Goal: Information Seeking & Learning: Learn about a topic

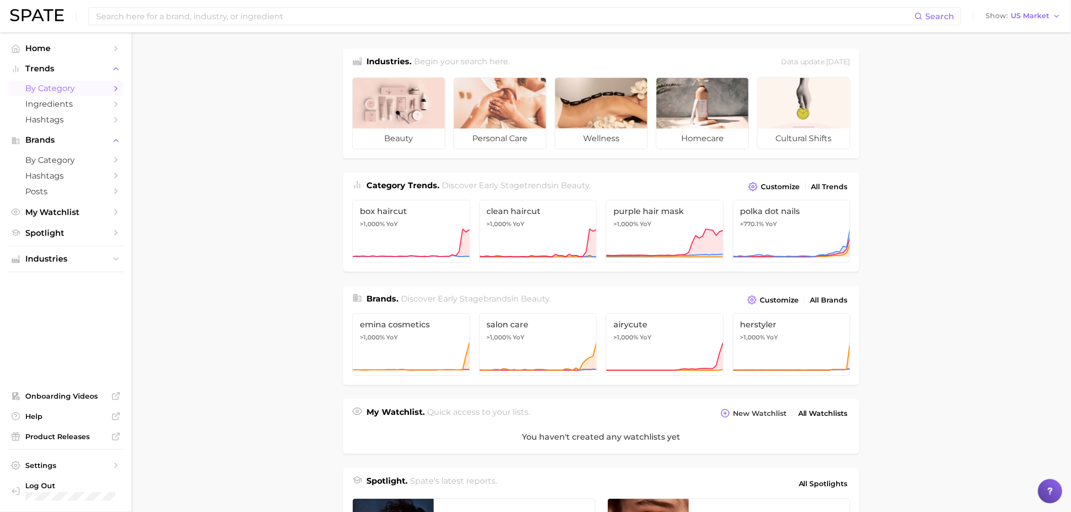
click at [92, 93] on span "by Category" at bounding box center [65, 89] width 81 height 10
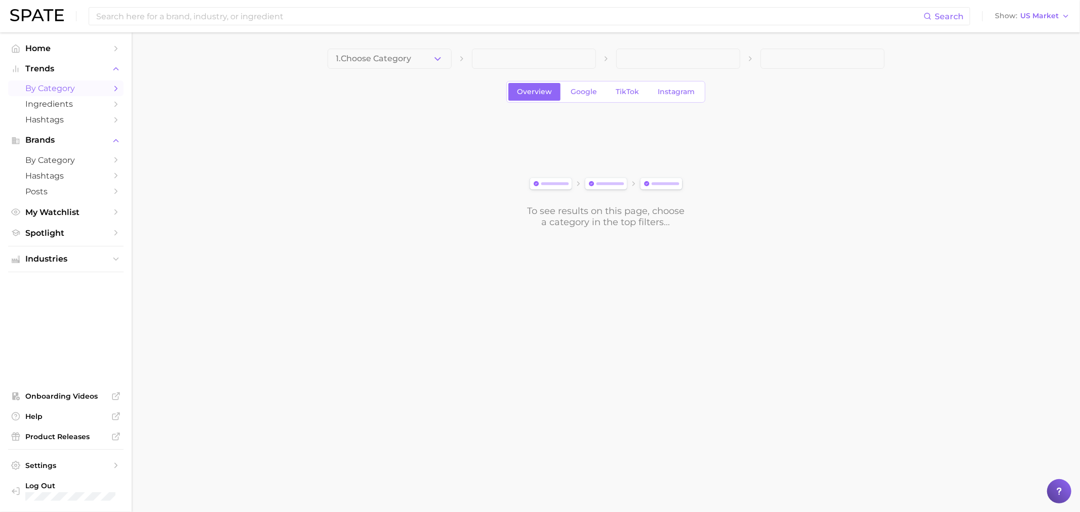
click at [437, 66] on button "1. Choose Category" at bounding box center [390, 59] width 124 height 20
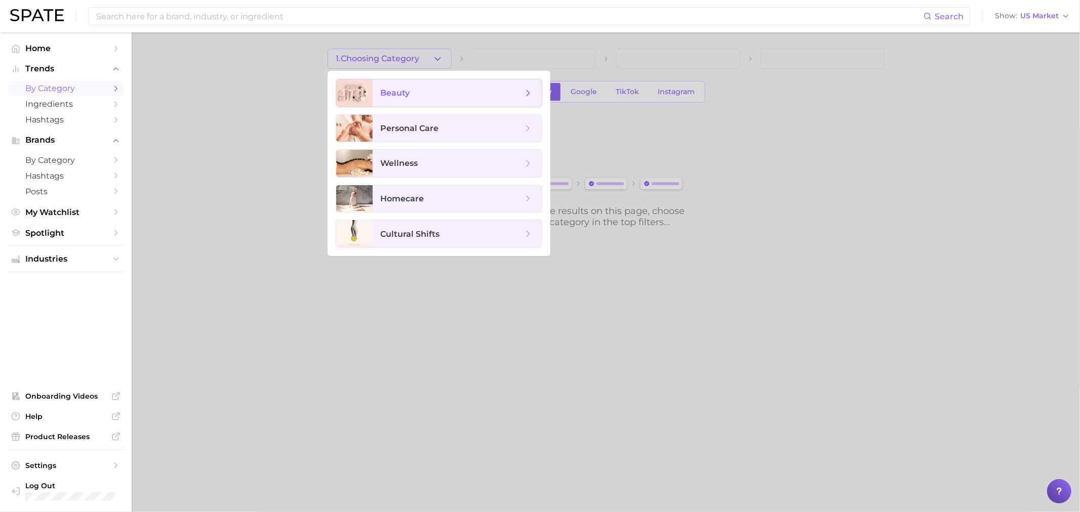
click at [459, 94] on span "beauty" at bounding box center [452, 93] width 142 height 11
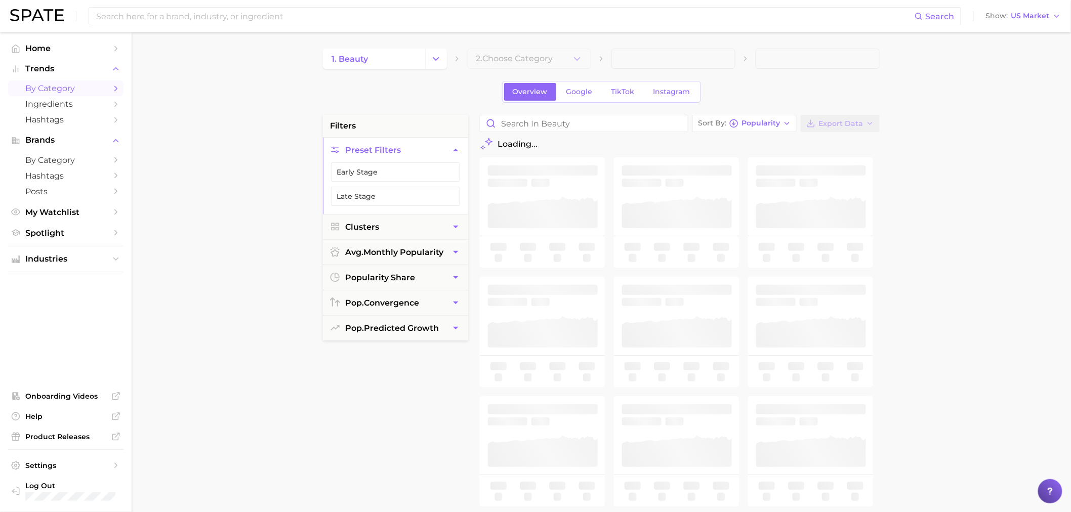
click at [517, 48] on main "1. beauty 2. Choose Category Overview Google TikTok Instagram filters Preset Fi…" at bounding box center [602, 416] width 940 height 768
click at [514, 62] on span "2. Choose Category" at bounding box center [514, 58] width 77 height 9
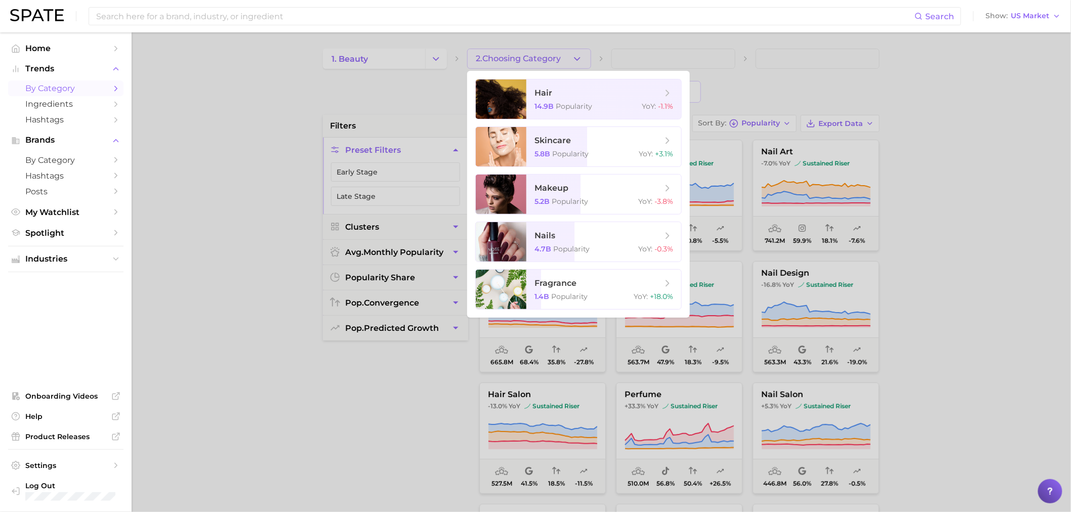
click at [560, 264] on ul "hair 14.9b Popularity YoY : -1.1% skincare 5.8b Popularity YoY : +3.1% makeup 5…" at bounding box center [578, 194] width 223 height 247
click at [553, 245] on span "Popularity" at bounding box center [571, 249] width 36 height 9
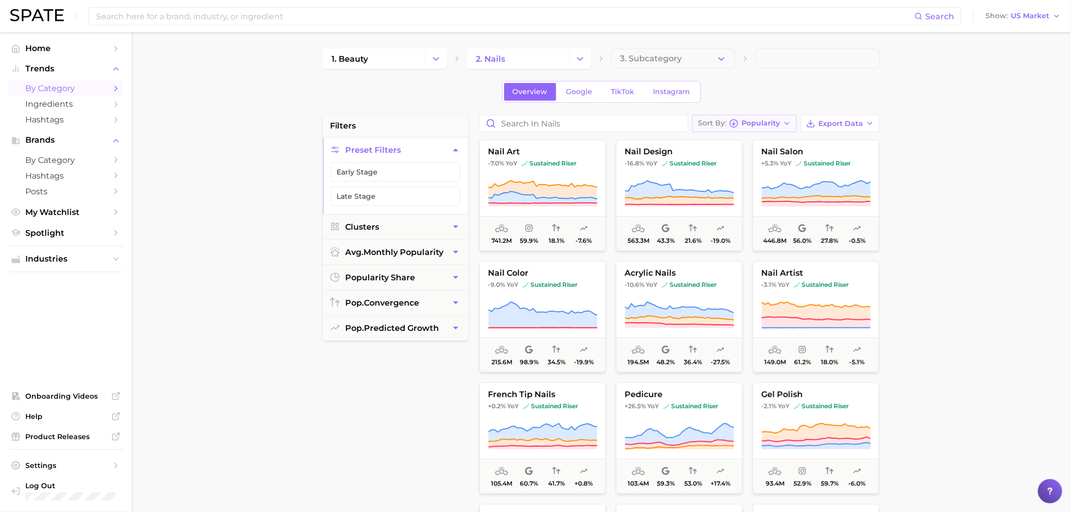
click at [728, 131] on button "Sort By Popularity" at bounding box center [745, 123] width 104 height 17
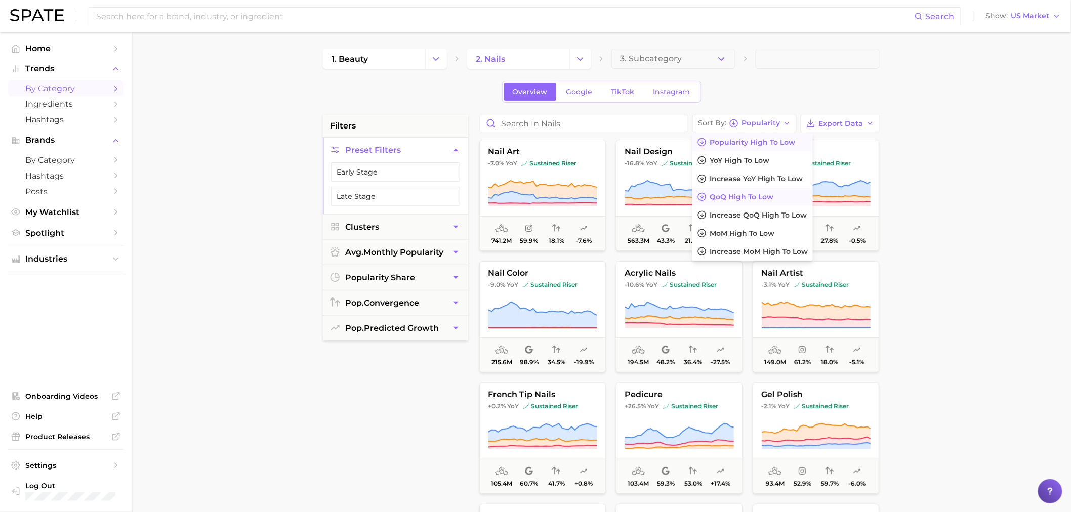
click at [753, 199] on span "QoQ high to low" at bounding box center [742, 197] width 64 height 9
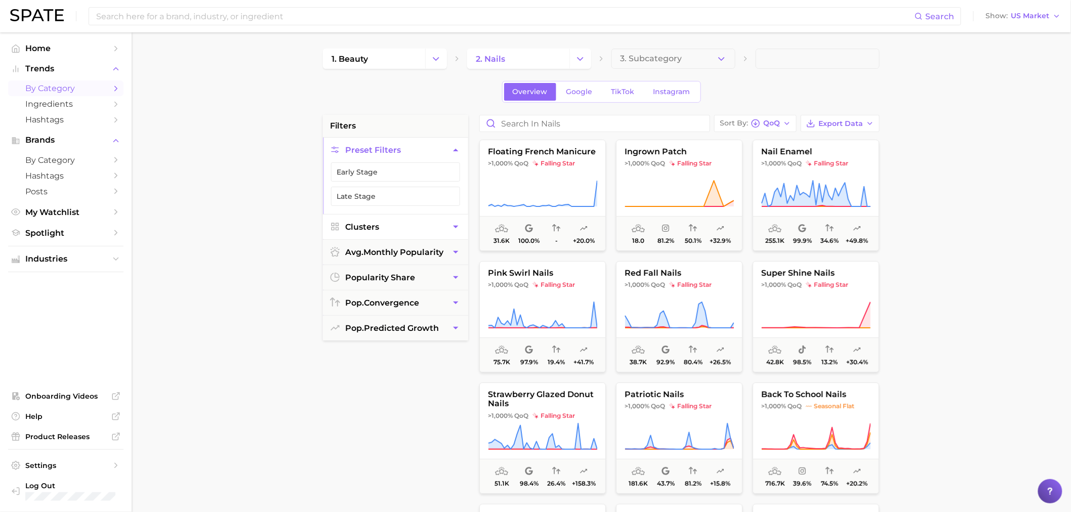
click at [397, 230] on button "Clusters" at bounding box center [395, 227] width 145 height 25
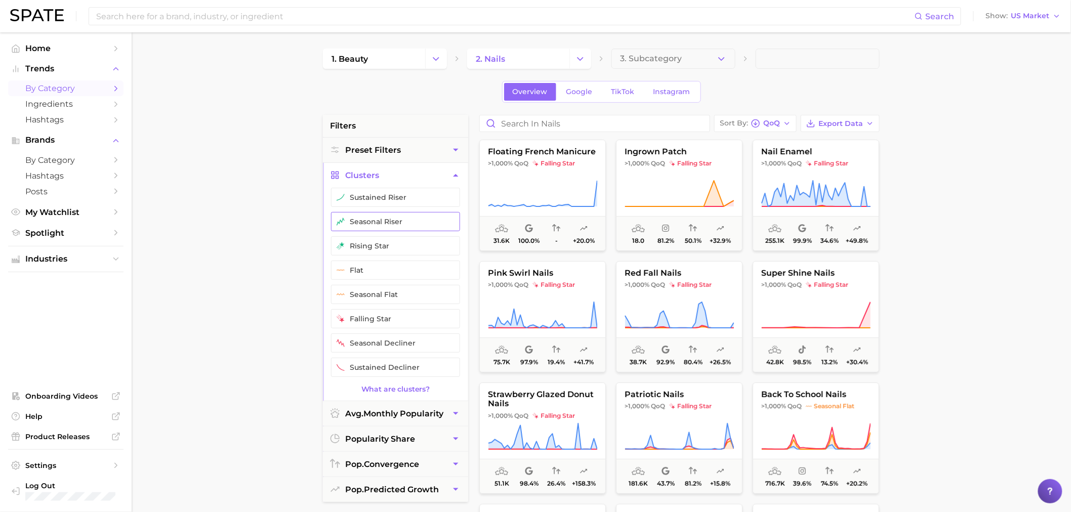
click at [388, 225] on button "seasonal riser" at bounding box center [395, 221] width 129 height 19
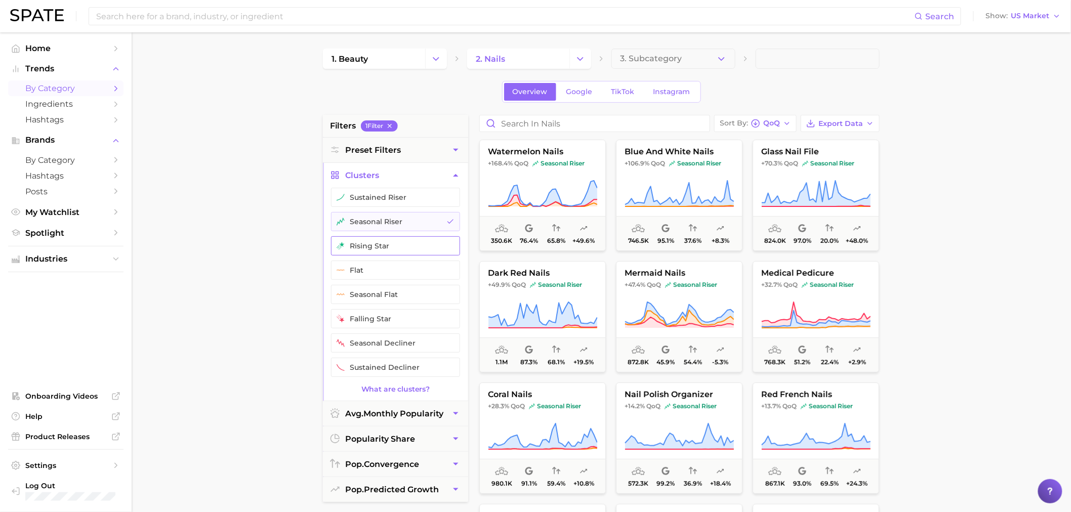
click at [383, 243] on button "rising star" at bounding box center [395, 245] width 129 height 19
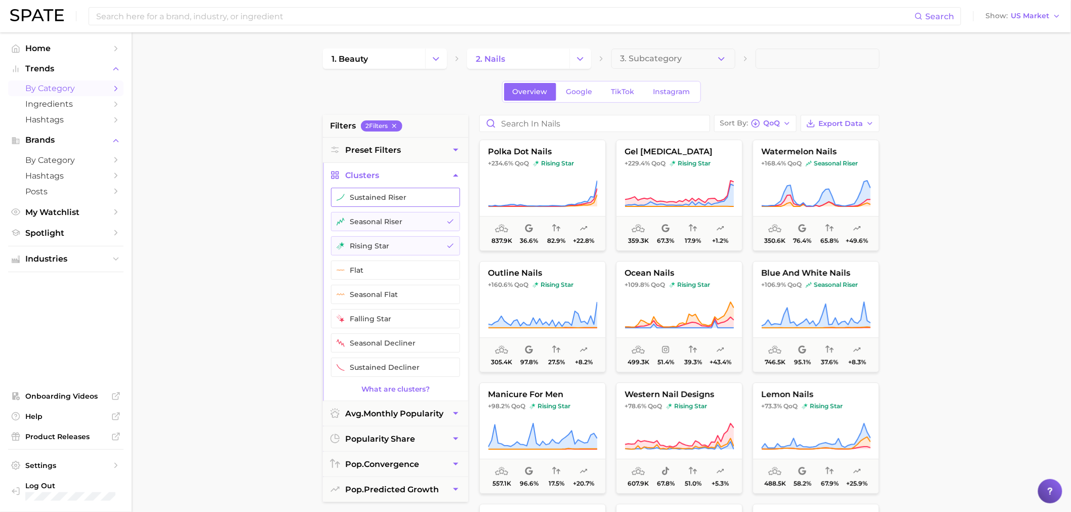
click at [388, 205] on button "sustained riser" at bounding box center [395, 197] width 129 height 19
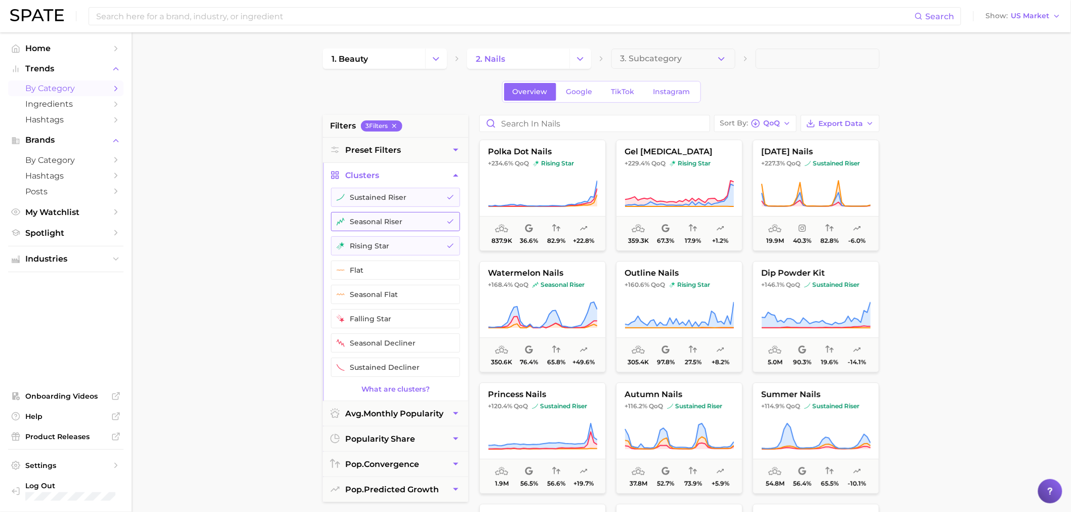
click at [383, 222] on button "seasonal riser" at bounding box center [395, 221] width 129 height 19
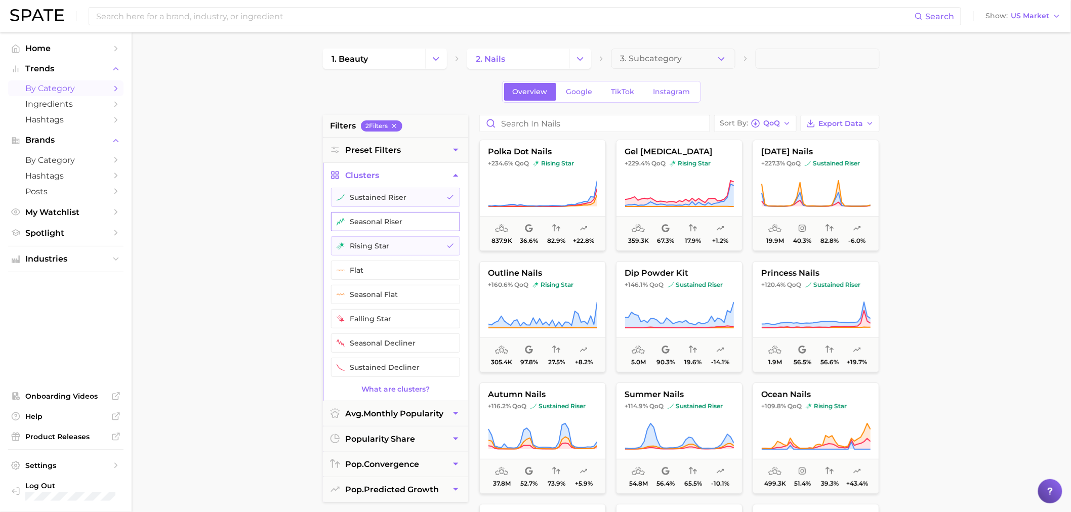
click at [383, 222] on button "seasonal riser" at bounding box center [395, 221] width 129 height 19
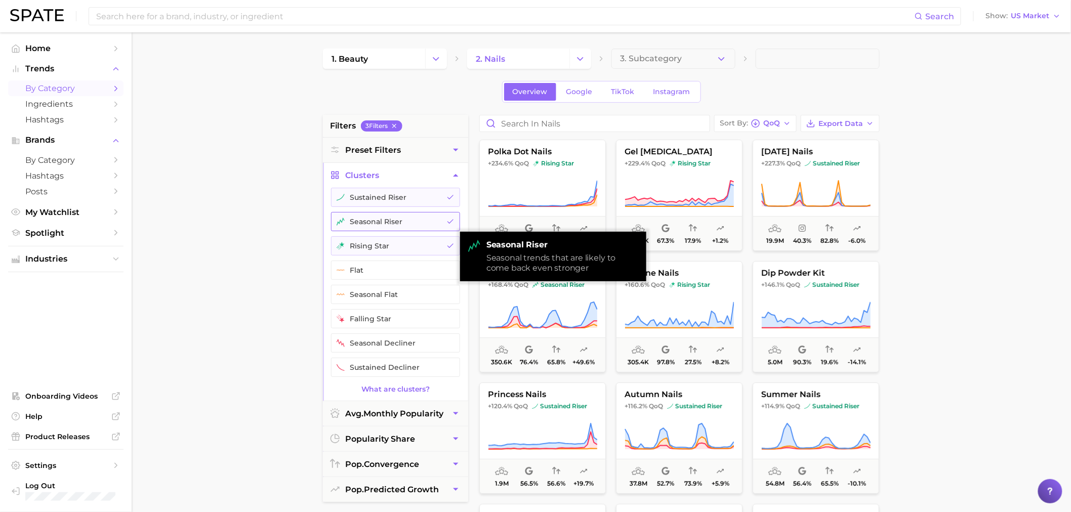
click at [369, 221] on button "seasonal riser" at bounding box center [395, 221] width 129 height 19
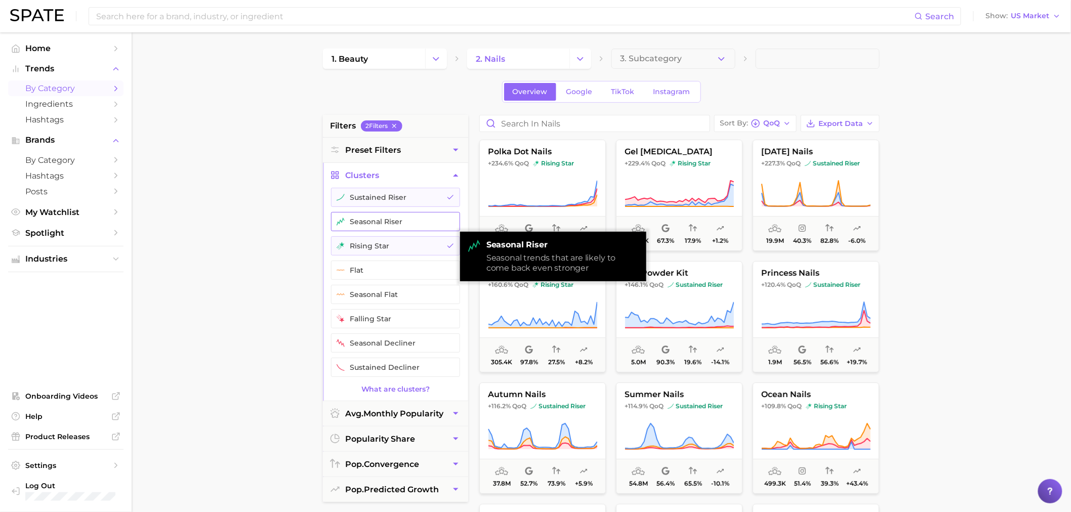
click at [369, 221] on button "seasonal riser" at bounding box center [395, 221] width 129 height 19
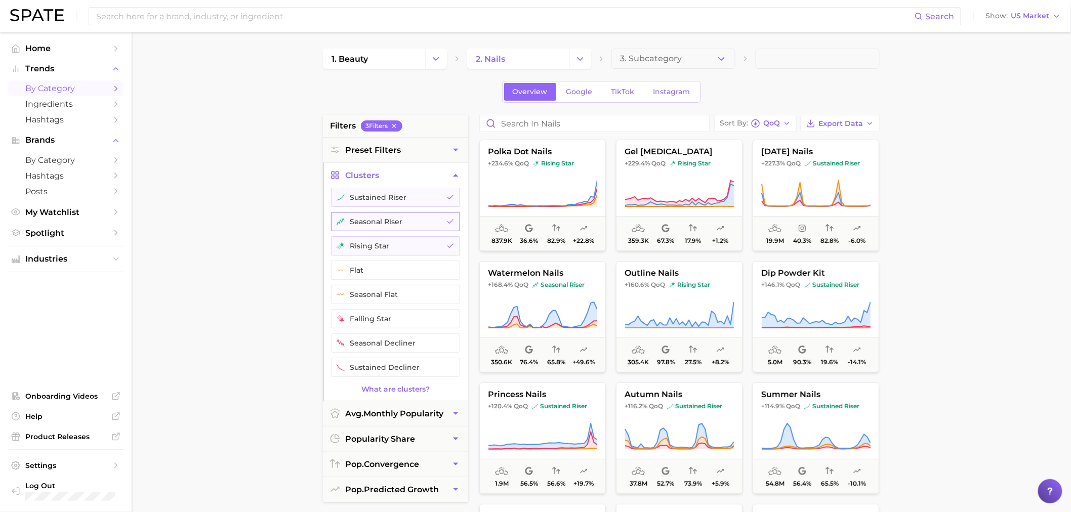
click at [396, 223] on button "seasonal riser" at bounding box center [395, 221] width 129 height 19
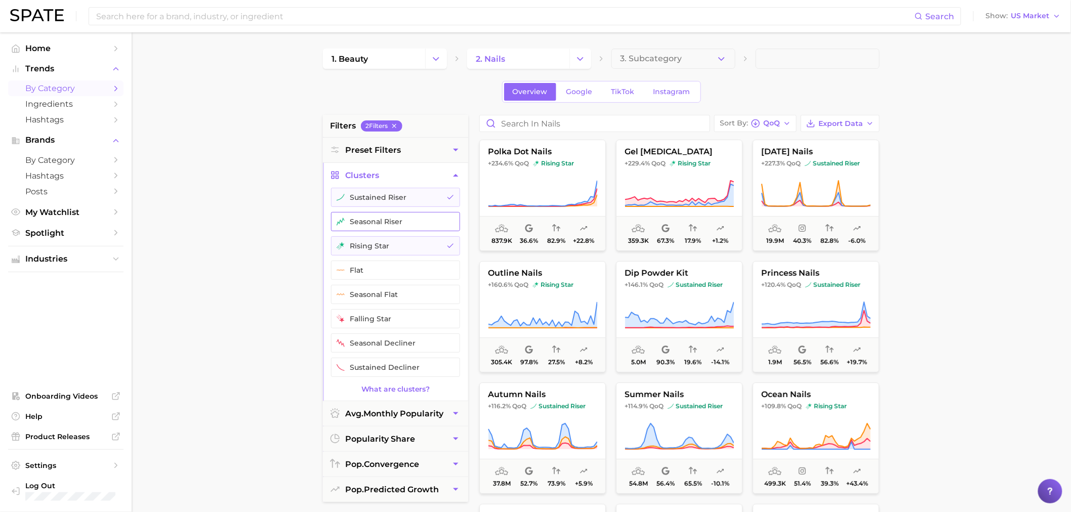
click at [396, 223] on button "seasonal riser" at bounding box center [395, 221] width 129 height 19
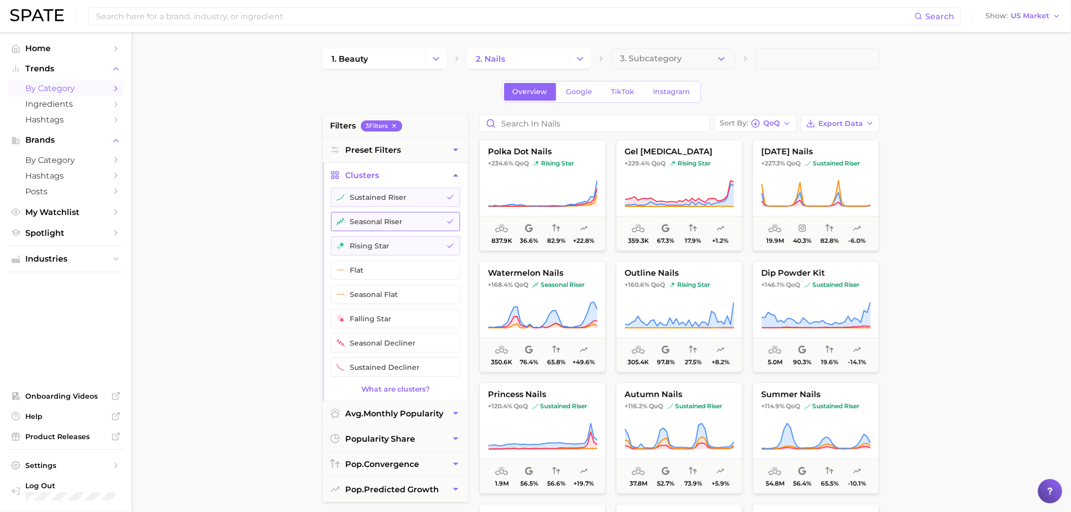
click at [407, 219] on button "seasonal riser" at bounding box center [395, 221] width 129 height 19
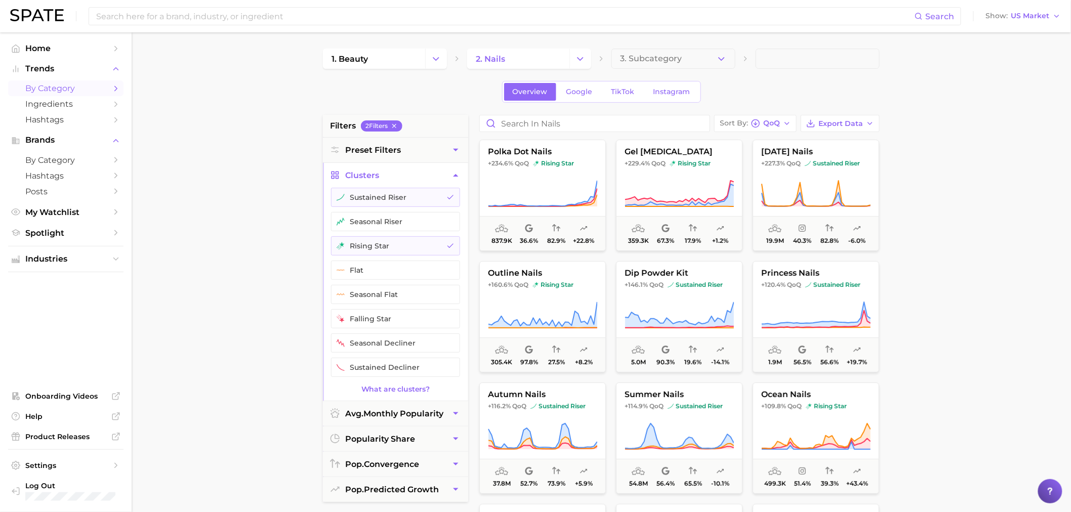
click at [927, 220] on main "1. beauty 2. nails 3. Subcategory Overview Google TikTok Instagram filters 2 Fi…" at bounding box center [602, 416] width 940 height 768
click at [579, 193] on icon at bounding box center [542, 194] width 109 height 28
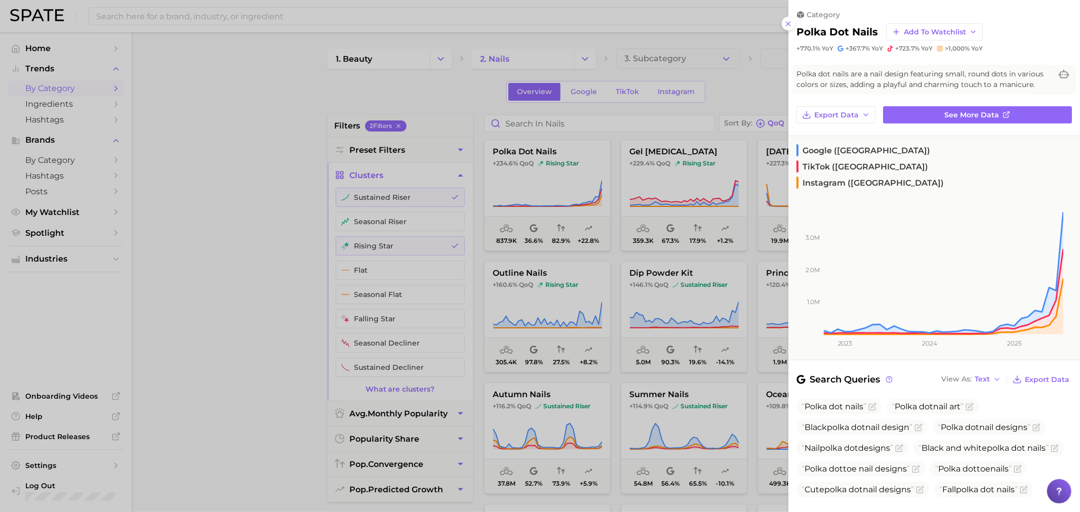
click at [269, 211] on div at bounding box center [540, 256] width 1080 height 512
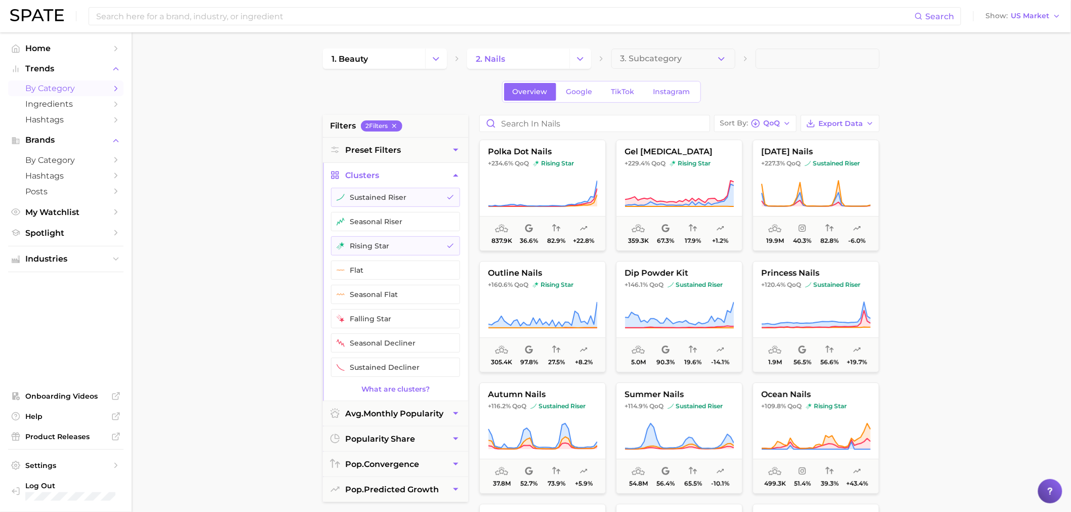
click at [948, 237] on main "1. beauty 2. nails 3. Subcategory Overview Google TikTok Instagram filters 2 Fi…" at bounding box center [602, 416] width 940 height 768
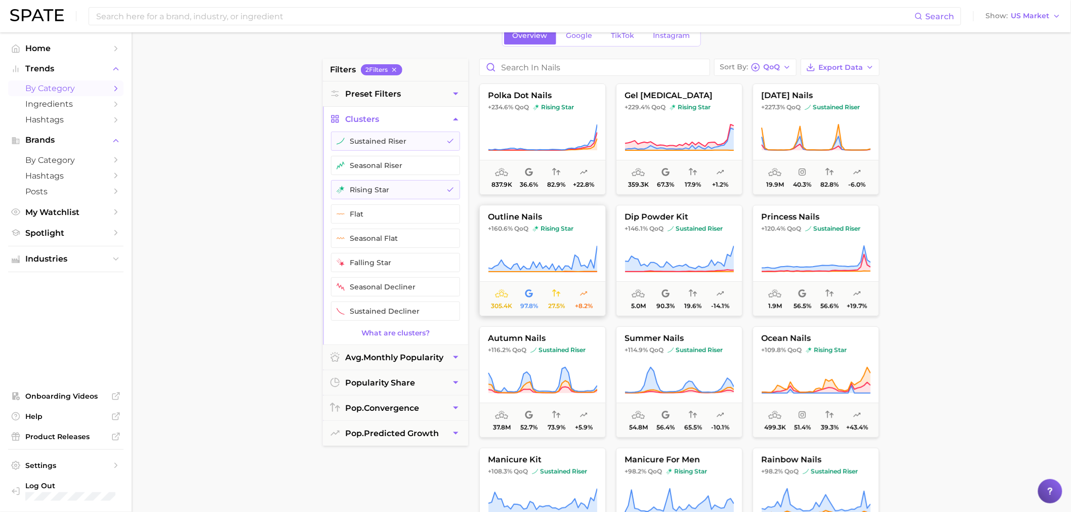
click at [528, 226] on span "QoQ" at bounding box center [521, 229] width 14 height 8
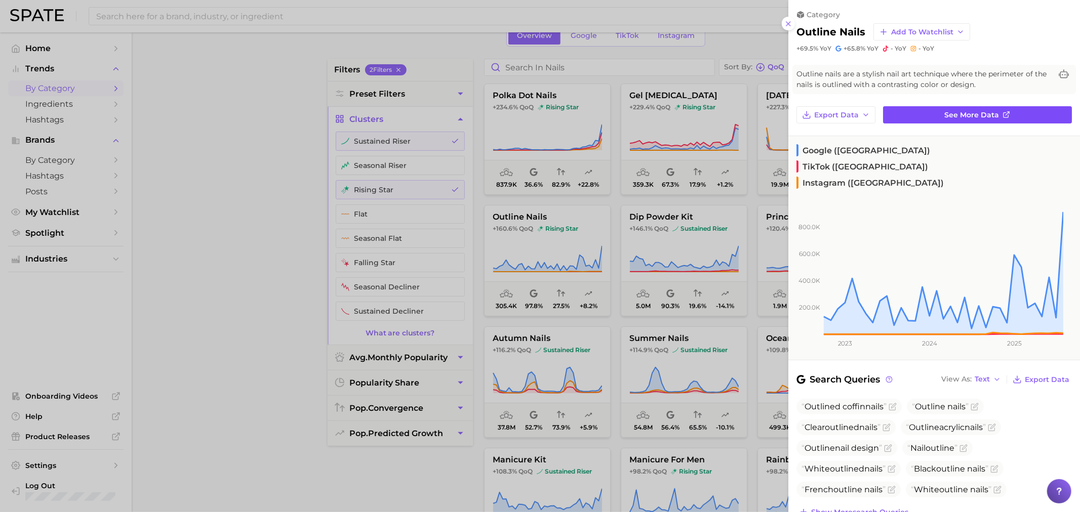
click at [930, 110] on link "See more data" at bounding box center [977, 114] width 189 height 17
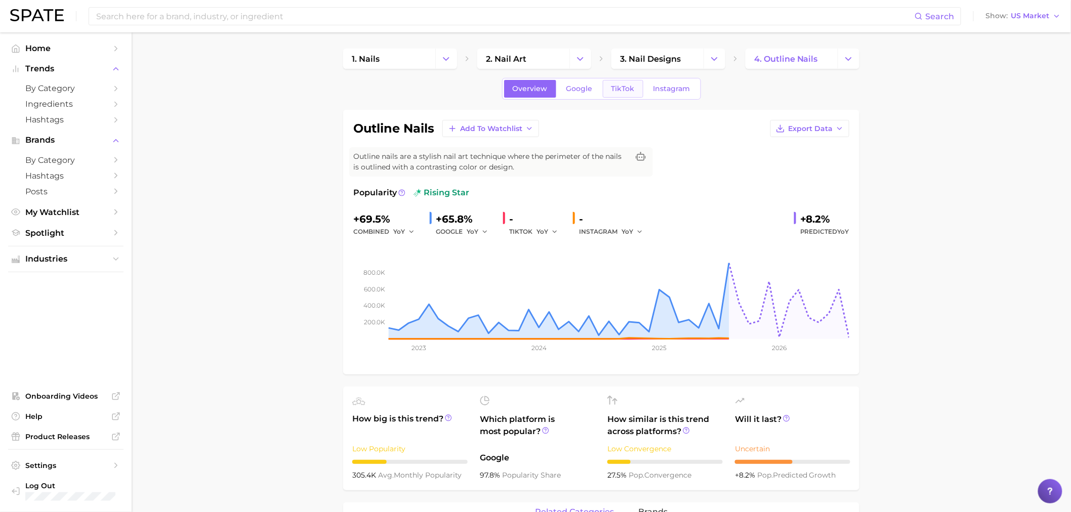
click at [619, 89] on span "TikTok" at bounding box center [623, 89] width 23 height 9
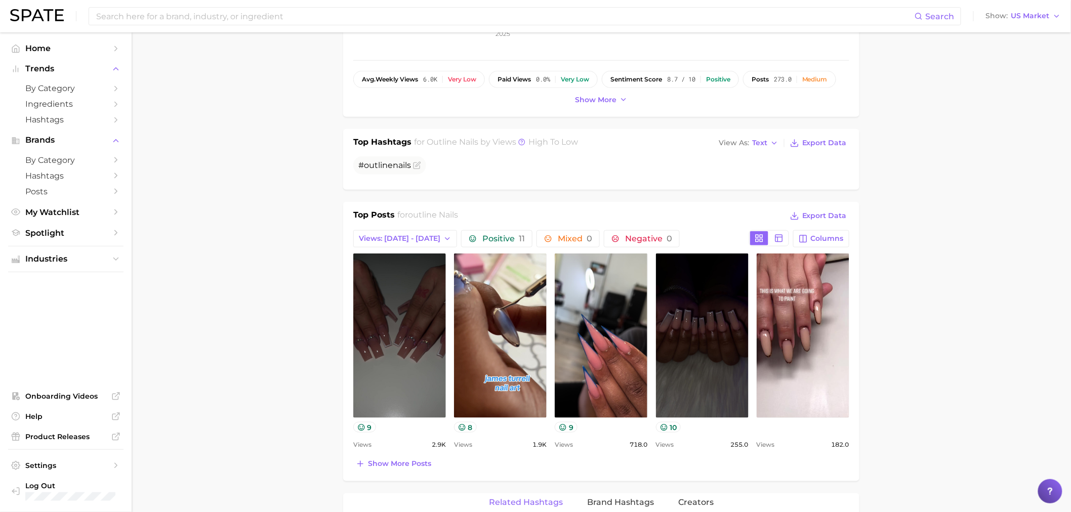
scroll to position [337, 0]
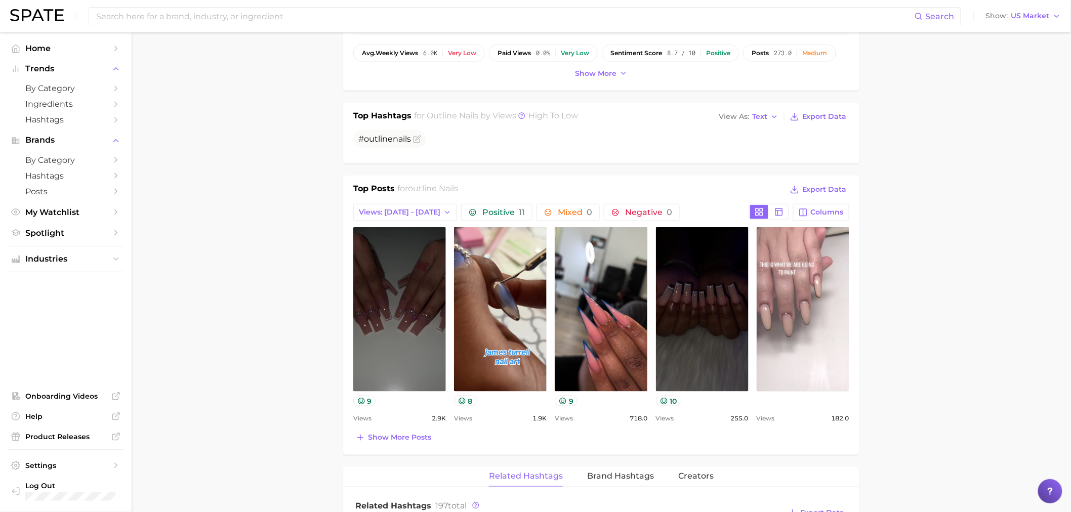
click at [799, 323] on link "view post on TikTok" at bounding box center [803, 309] width 93 height 165
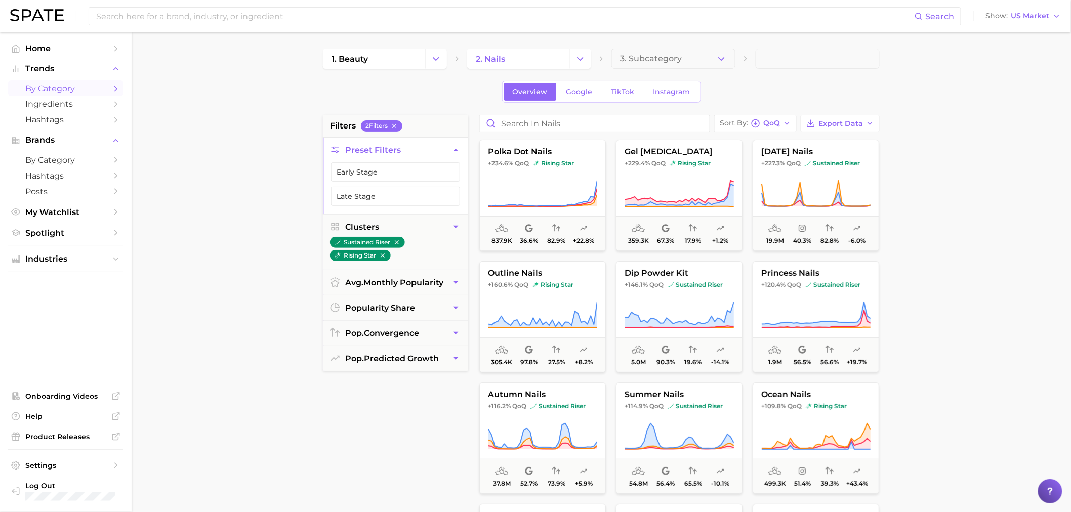
scroll to position [56, 0]
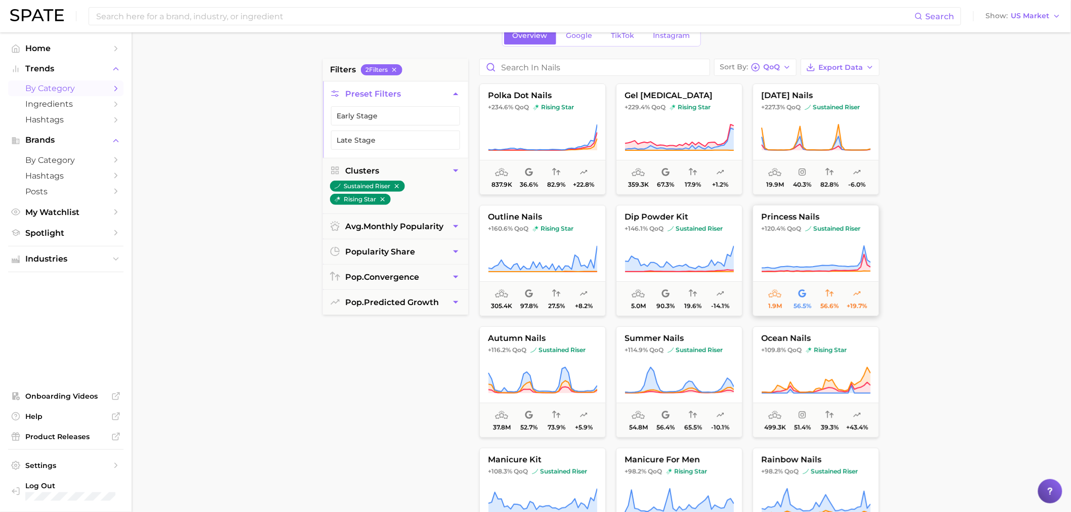
click at [790, 224] on button "princess nails +120.4% QoQ sustained riser 1.9m 56.5% 56.6% +19.7%" at bounding box center [816, 260] width 127 height 111
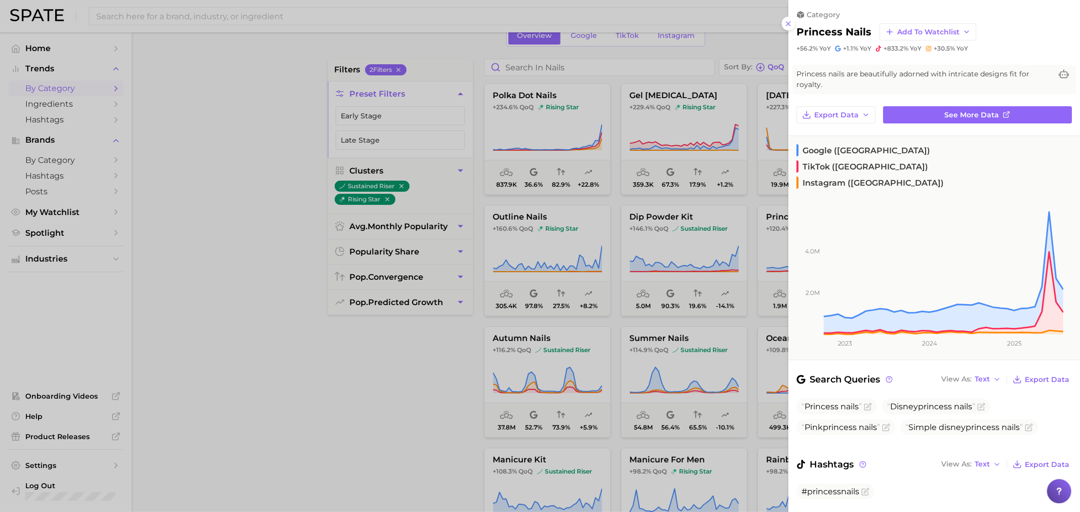
click at [201, 146] on div at bounding box center [540, 256] width 1080 height 512
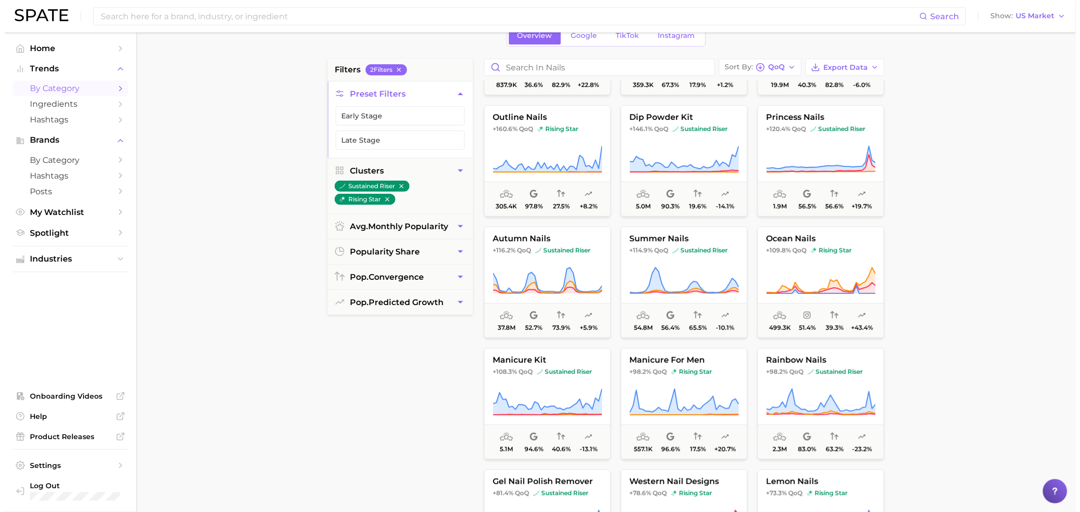
scroll to position [169, 0]
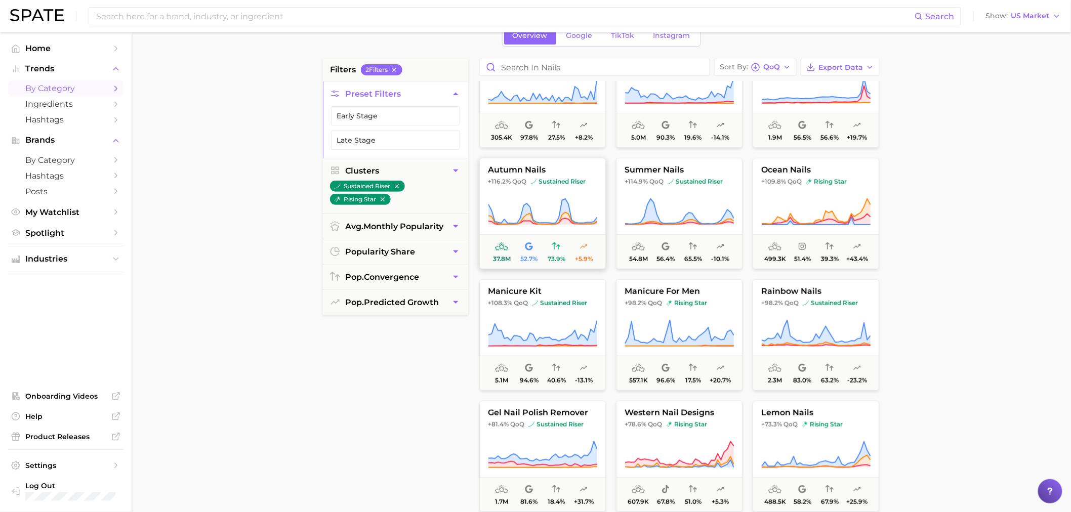
click at [544, 173] on span "autumn nails" at bounding box center [543, 170] width 126 height 9
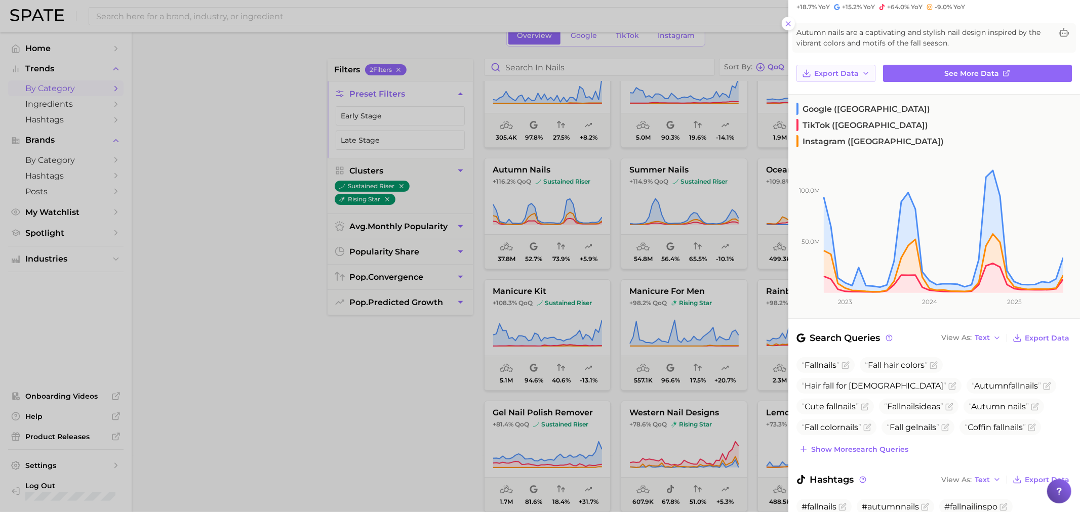
scroll to position [0, 0]
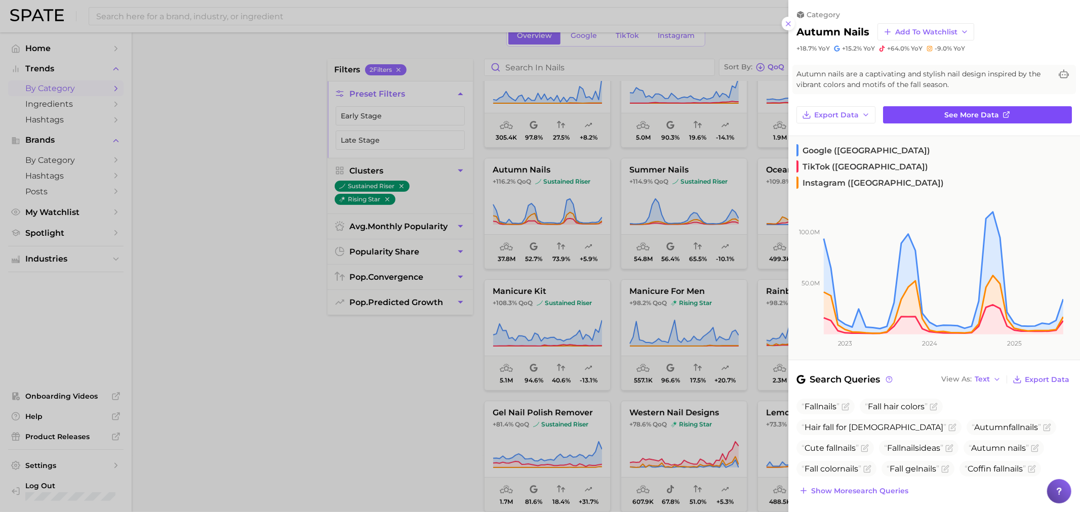
click at [923, 118] on link "See more data" at bounding box center [977, 114] width 189 height 17
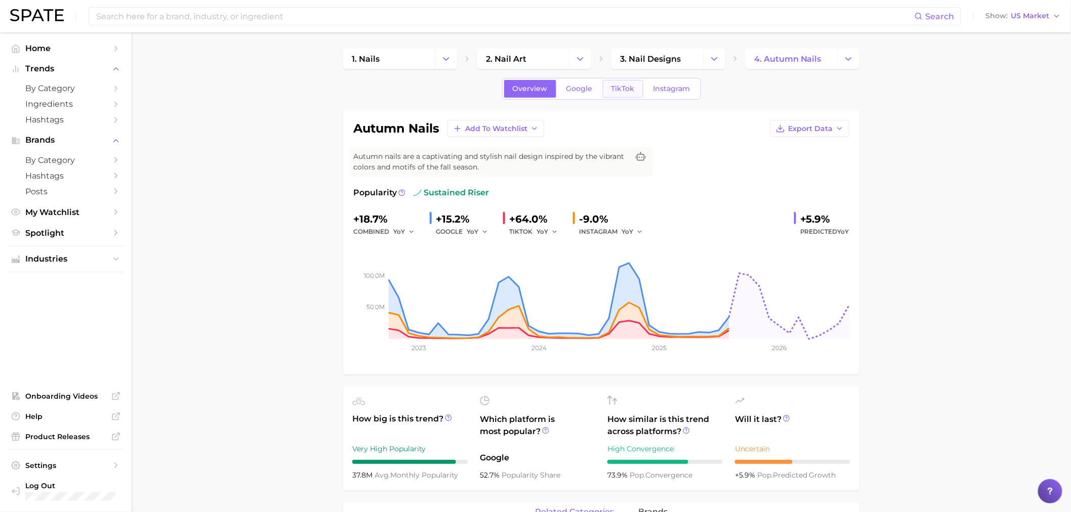
click at [612, 89] on span "TikTok" at bounding box center [623, 89] width 23 height 9
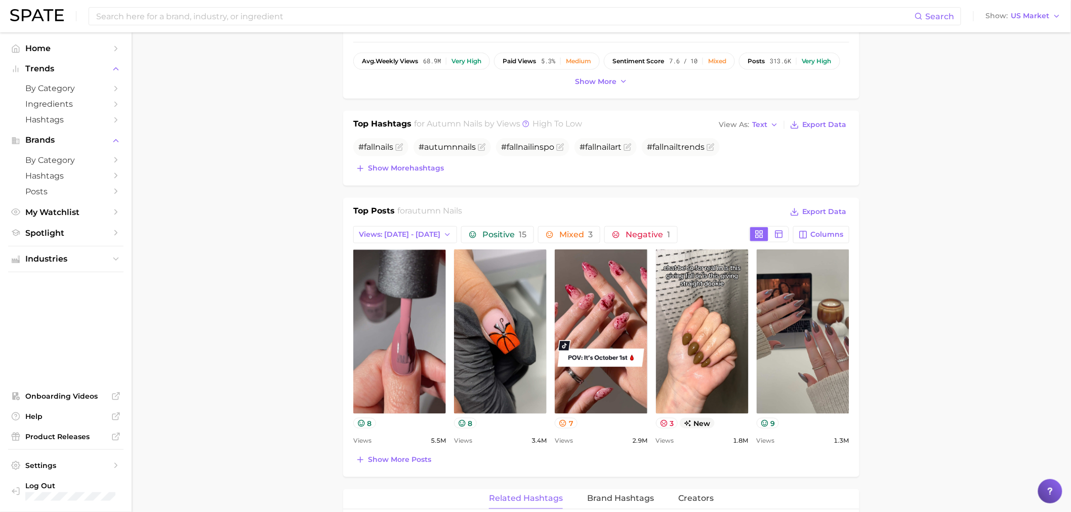
scroll to position [393, 0]
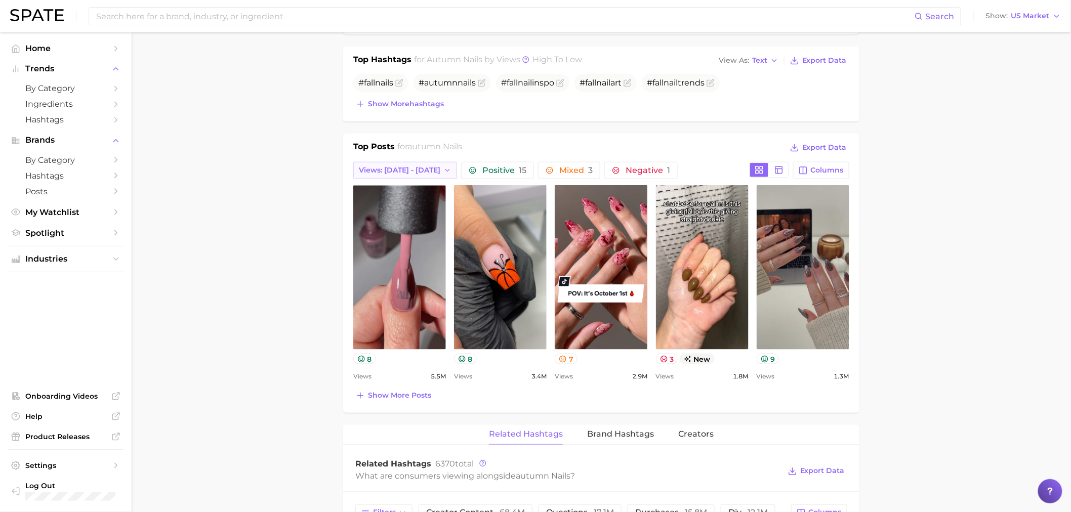
click at [437, 175] on button "Views: [DATE] - [DATE]" at bounding box center [405, 170] width 104 height 17
click at [406, 220] on button "Total Views" at bounding box center [408, 226] width 111 height 18
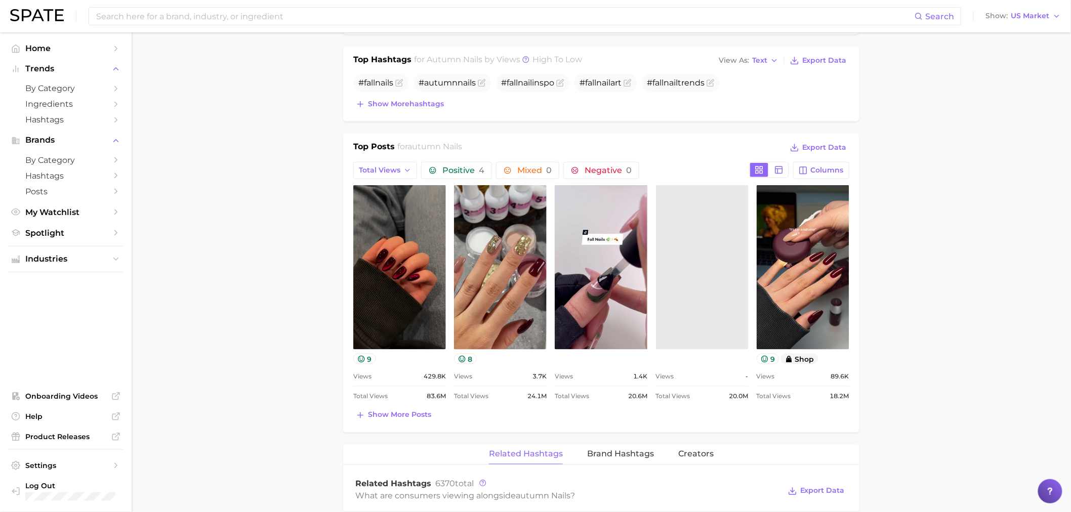
scroll to position [0, 0]
